Goal: Task Accomplishment & Management: Manage account settings

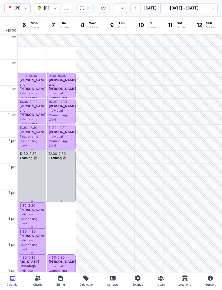
select select "week"
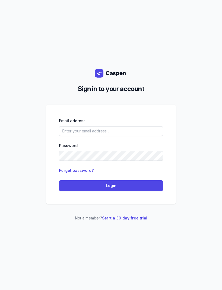
click at [122, 136] on input "email" at bounding box center [111, 131] width 104 height 10
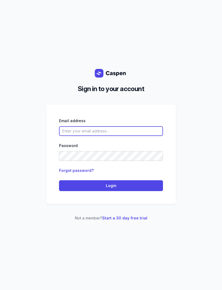
type input "[EMAIL_ADDRESS][DOMAIN_NAME]"
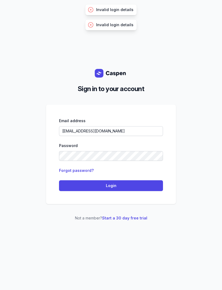
click at [130, 189] on span "Login" at bounding box center [110, 186] width 97 height 6
click at [141, 189] on span "Login" at bounding box center [110, 186] width 97 height 6
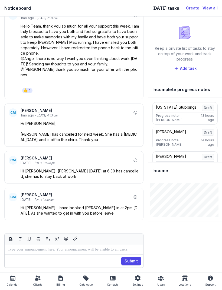
click at [15, 279] on div "Calendar" at bounding box center [12, 281] width 12 height 13
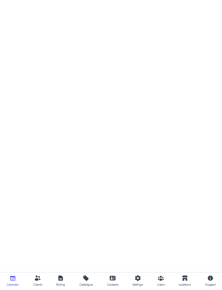
select select "week"
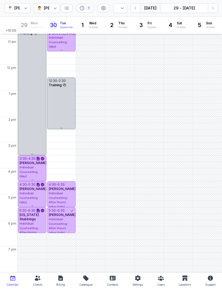
scroll to position [73, 0]
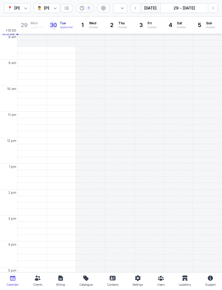
select select "week"
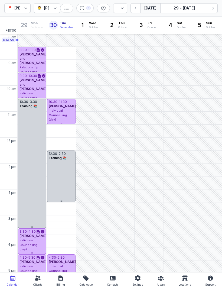
click at [213, 6] on icon "button" at bounding box center [212, 7] width 5 height 5
